Goal: Task Accomplishment & Management: Use online tool/utility

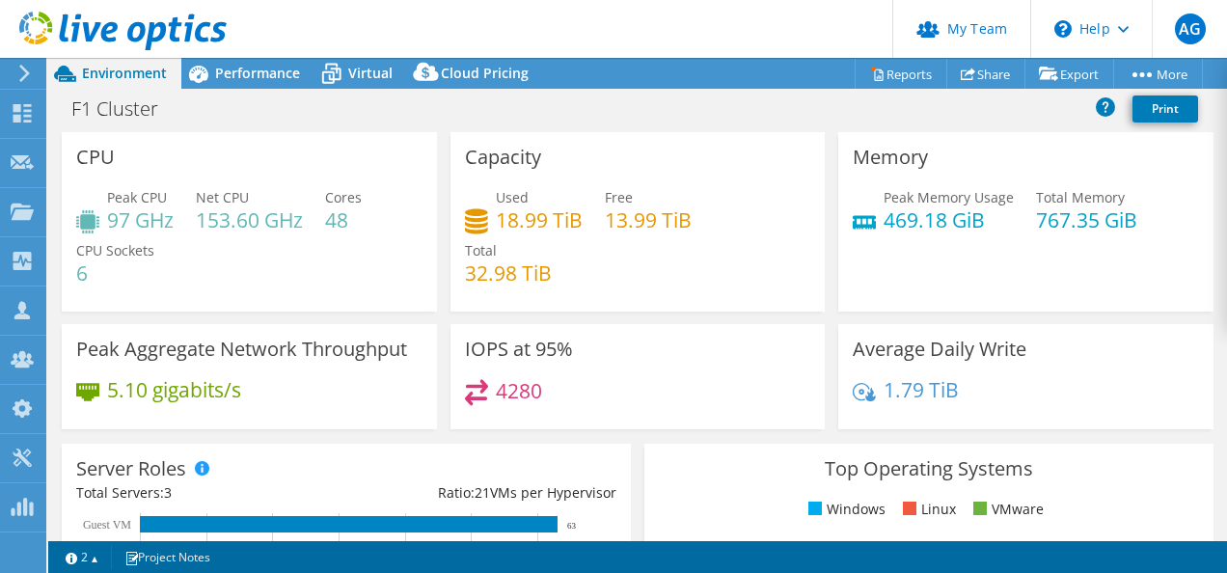
select select "EULondon"
select select "GBP"
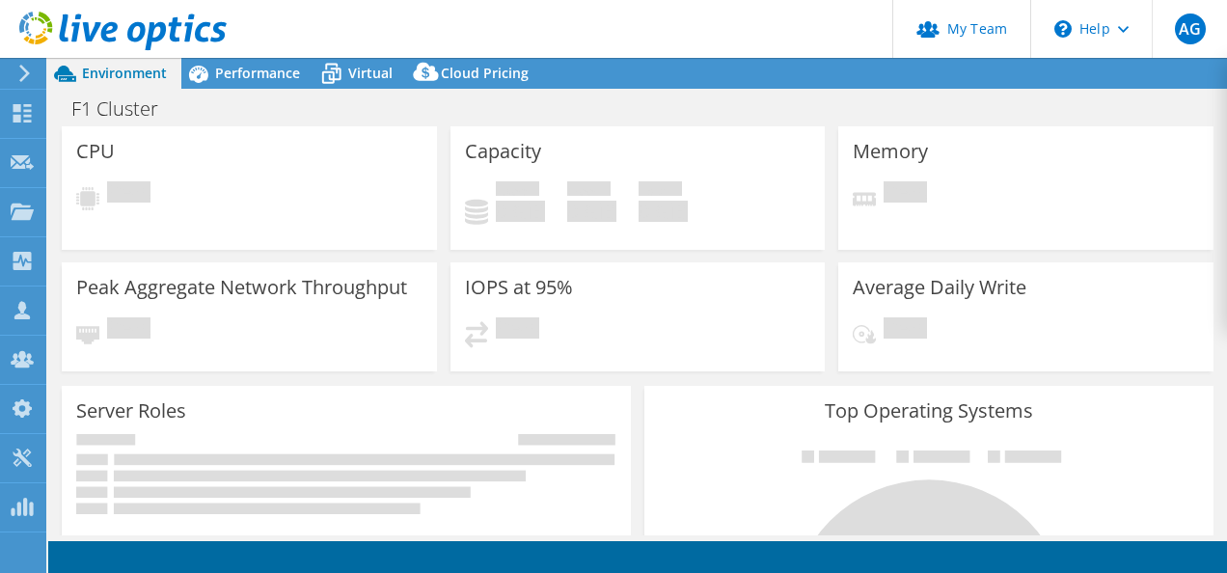
select select "USD"
select select "EULondon"
select select "GBP"
